Goal: Find contact information: Obtain details needed to contact an individual or organization

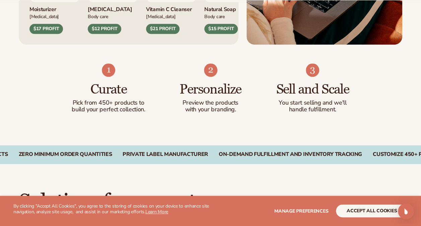
scroll to position [369, 0]
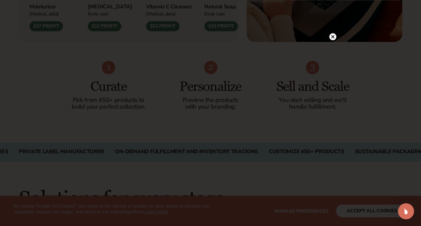
click at [331, 35] on circle at bounding box center [332, 36] width 7 height 7
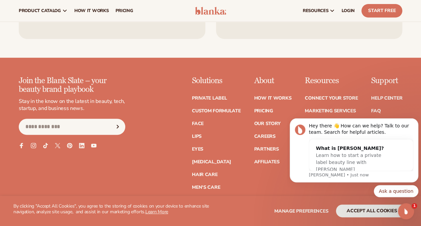
scroll to position [2693, 0]
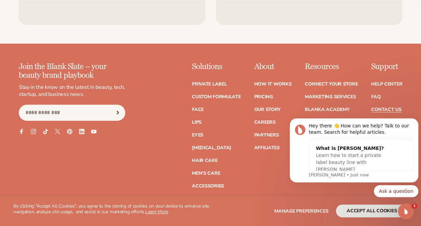
click at [387, 107] on link "Contact Us" at bounding box center [386, 109] width 30 height 5
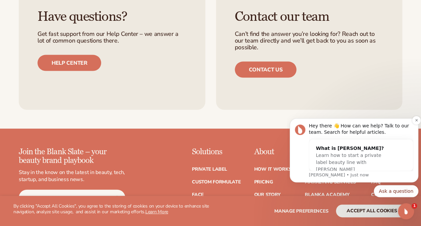
scroll to position [704, 0]
